Goal: Information Seeking & Learning: Learn about a topic

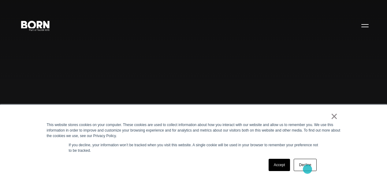
click at [308, 169] on link "Decline" at bounding box center [305, 165] width 23 height 12
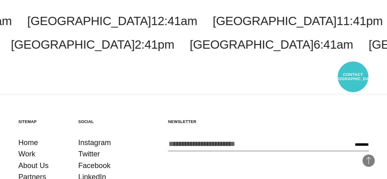
scroll to position [1354, 0]
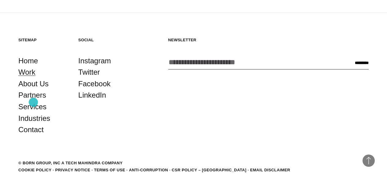
click at [33, 78] on link "Work" at bounding box center [26, 72] width 17 height 12
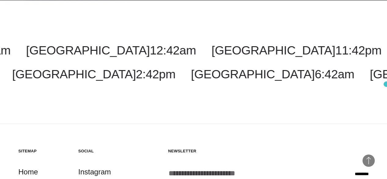
scroll to position [1749, 0]
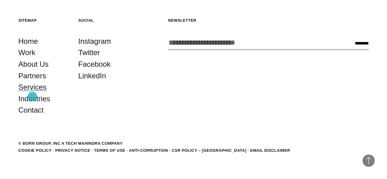
click at [32, 93] on link "Services" at bounding box center [32, 87] width 28 height 12
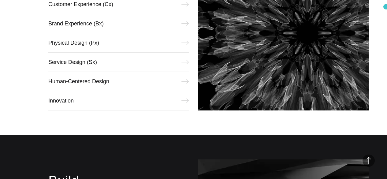
scroll to position [297, 0]
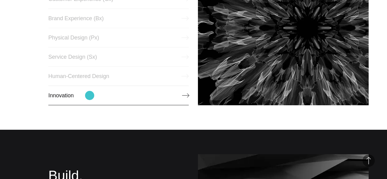
click at [89, 96] on link "Innovation" at bounding box center [118, 96] width 141 height 20
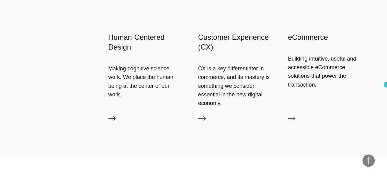
scroll to position [633, 0]
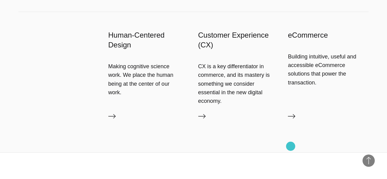
click at [291, 120] on icon at bounding box center [291, 116] width 7 height 7
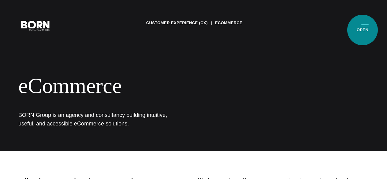
click at [363, 30] on button "Primary Menu" at bounding box center [365, 25] width 15 height 13
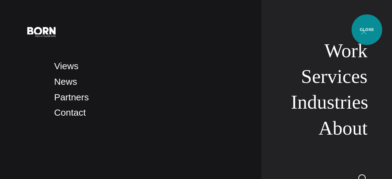
drag, startPoint x: 367, startPoint y: 30, endPoint x: 290, endPoint y: 50, distance: 79.4
click at [367, 30] on button "Primary Menu" at bounding box center [363, 31] width 15 height 13
